Goal: Navigation & Orientation: Find specific page/section

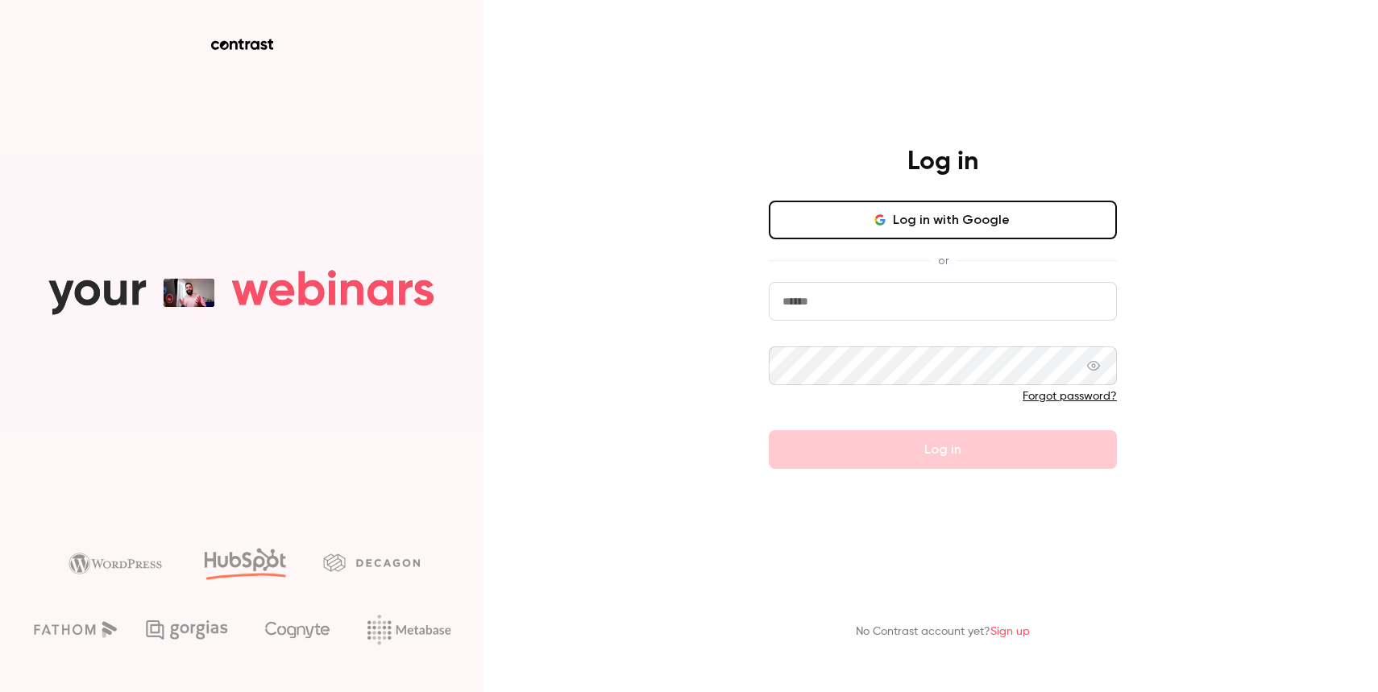
type input "**********"
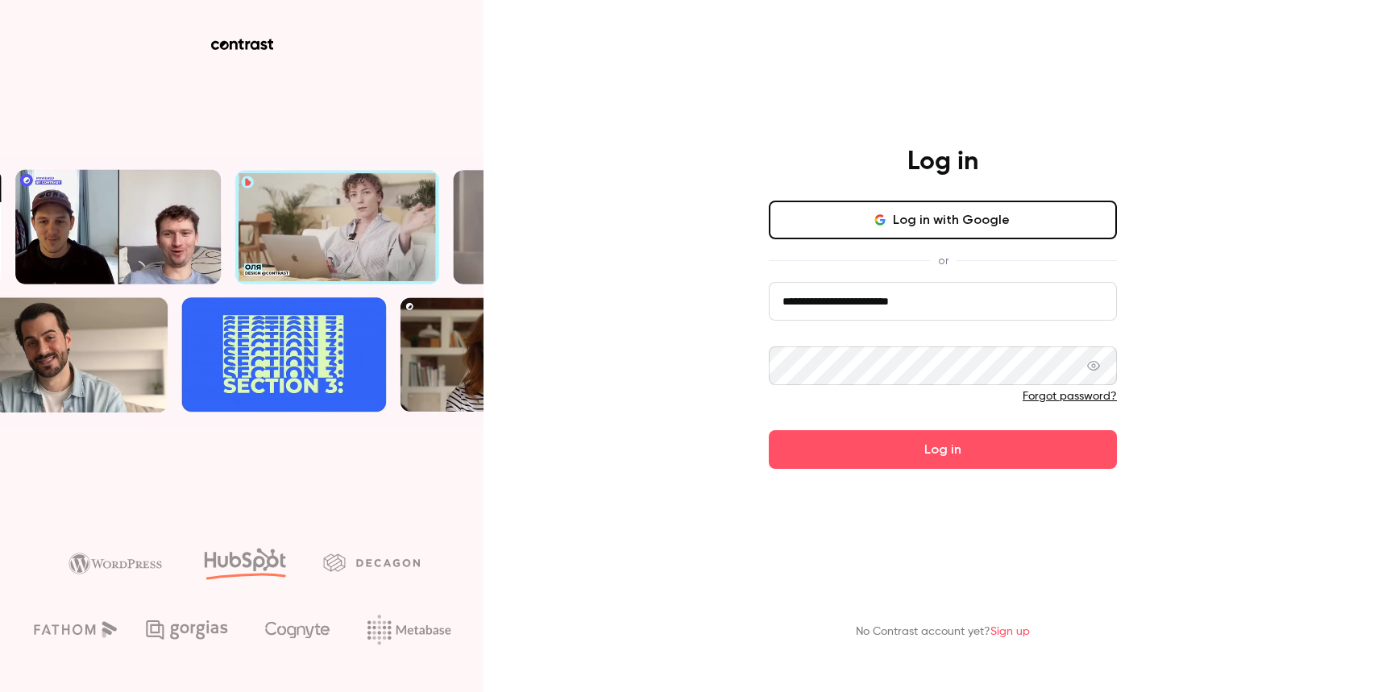
click at [882, 425] on form "**********" at bounding box center [943, 375] width 348 height 187
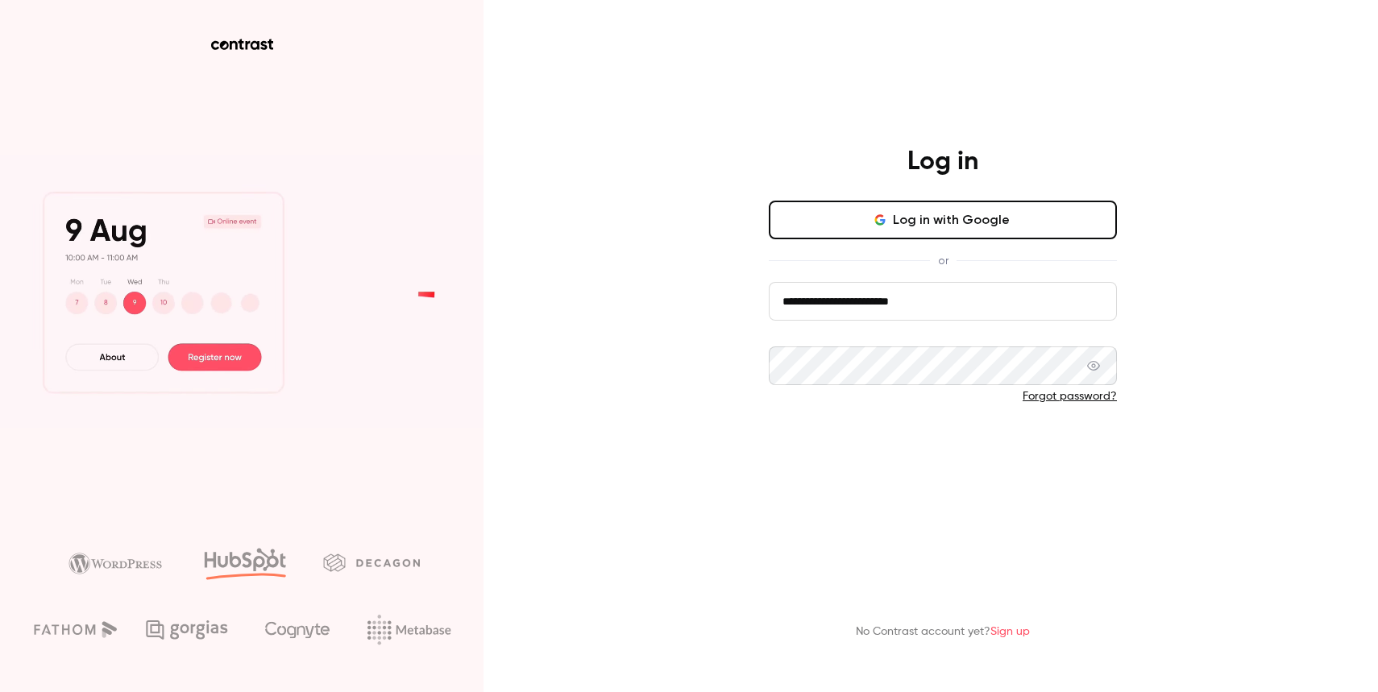
click at [809, 443] on button "Log in" at bounding box center [943, 449] width 348 height 39
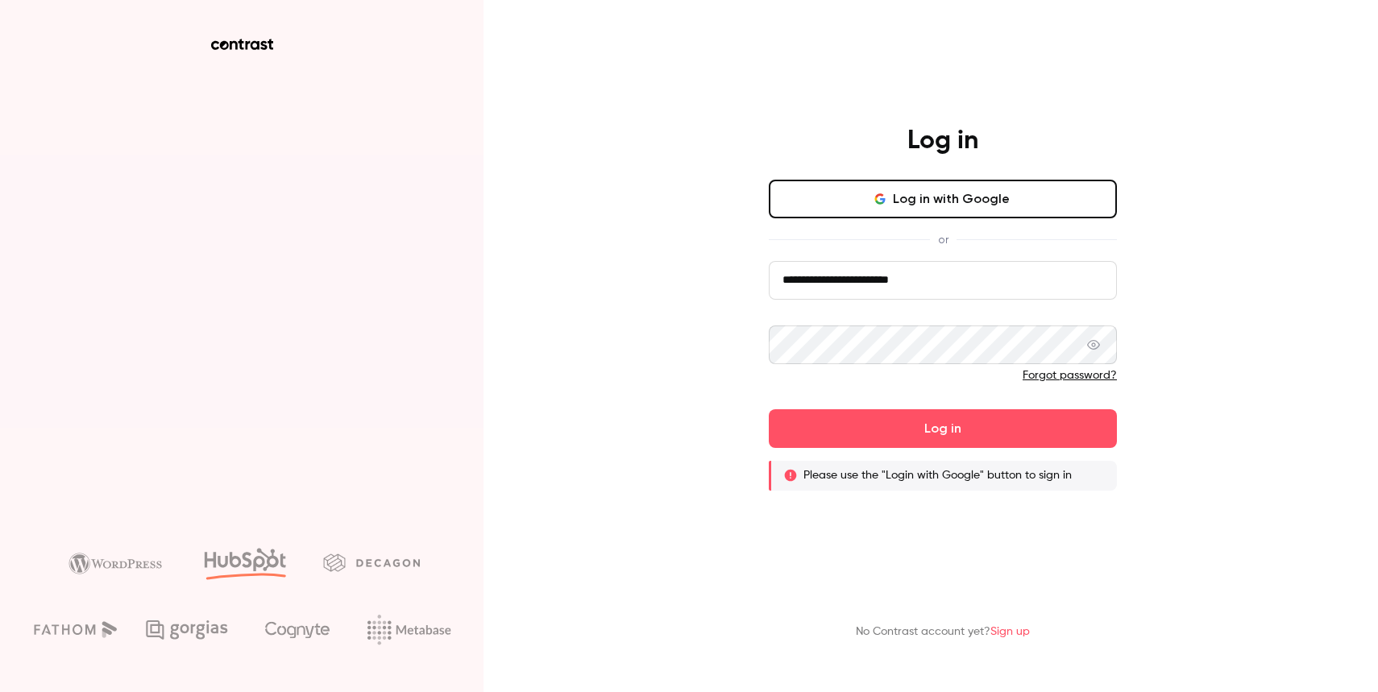
click at [938, 196] on button "Log in with Google" at bounding box center [943, 199] width 348 height 39
